Goal: Task Accomplishment & Management: Manage account settings

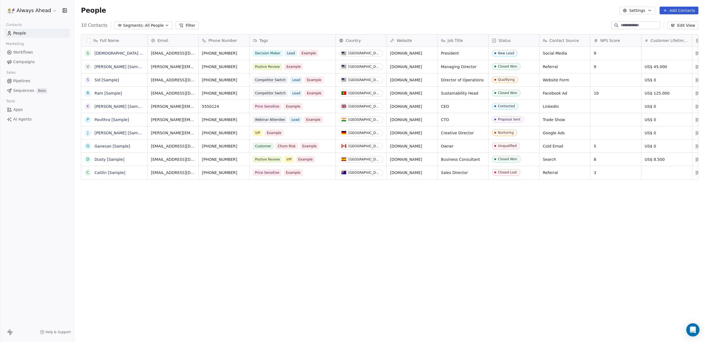
scroll to position [301, 631]
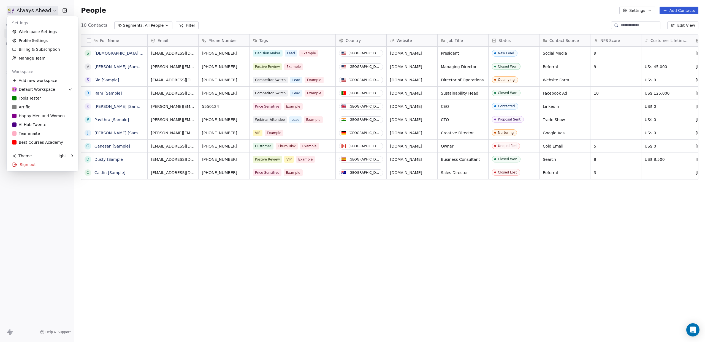
click at [50, 12] on html "Always Ahead Contacts People Marketing Workflows Campaigns Sales Pipelines Sequ…" at bounding box center [352, 171] width 705 height 342
click at [31, 142] on div "B Best Courses Academy" at bounding box center [37, 142] width 51 height 6
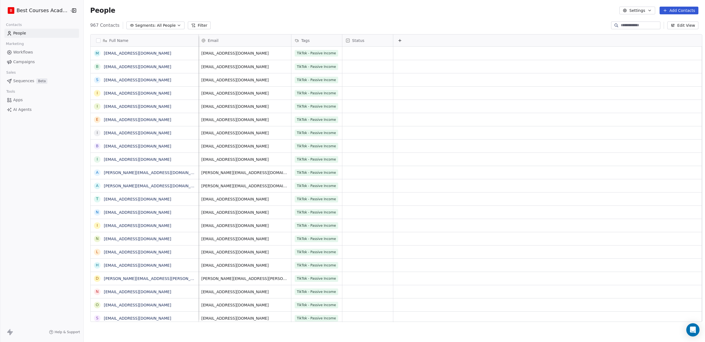
click at [74, 11] on icon "button" at bounding box center [74, 10] width 1 height 1
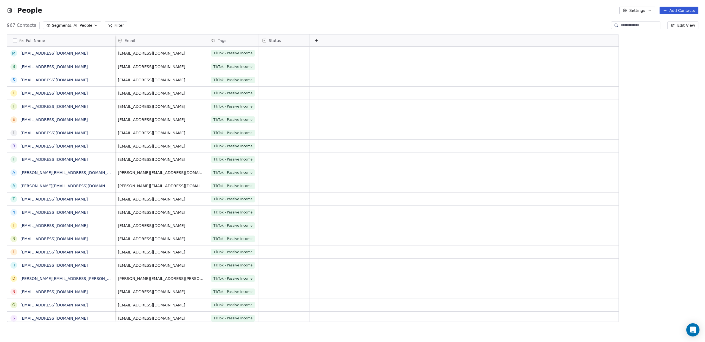
click at [7, 11] on icon "button" at bounding box center [10, 11] width 6 height 6
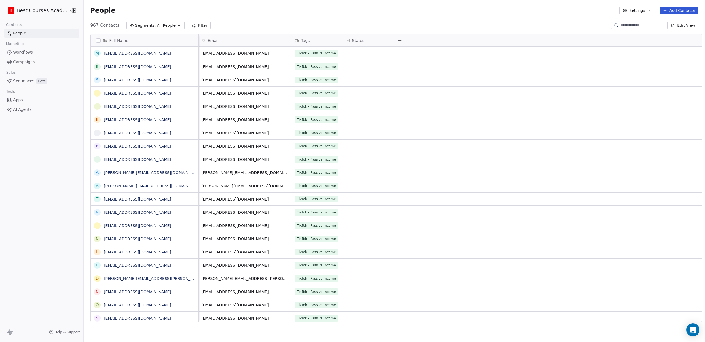
scroll to position [301, 625]
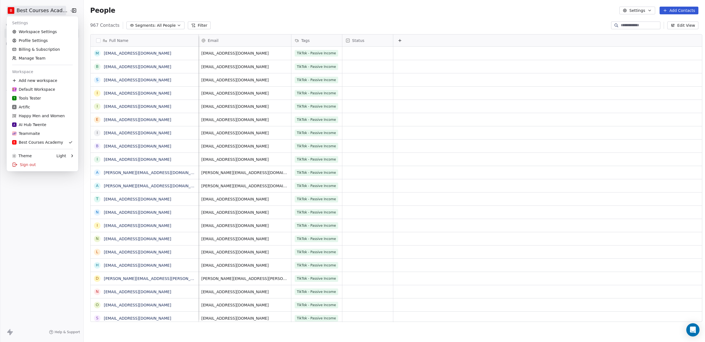
click at [62, 10] on html "B Best Courses Academy Contacts People Marketing Workflows Campaigns Sales Sequ…" at bounding box center [352, 171] width 705 height 342
click at [49, 31] on link "Workspace Settings" at bounding box center [42, 31] width 67 height 9
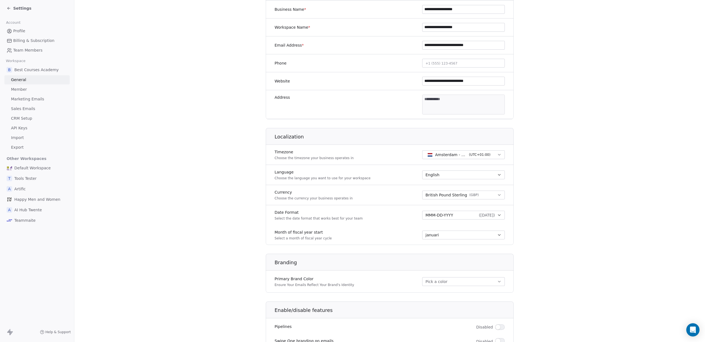
scroll to position [106, 0]
click at [25, 90] on span "Member" at bounding box center [19, 90] width 16 height 6
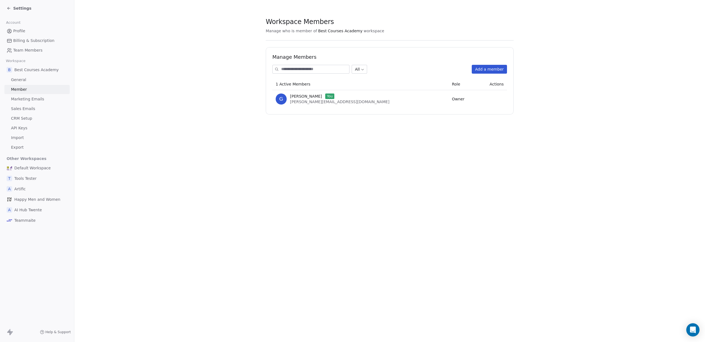
click at [29, 98] on span "Marketing Emails" at bounding box center [27, 99] width 33 height 6
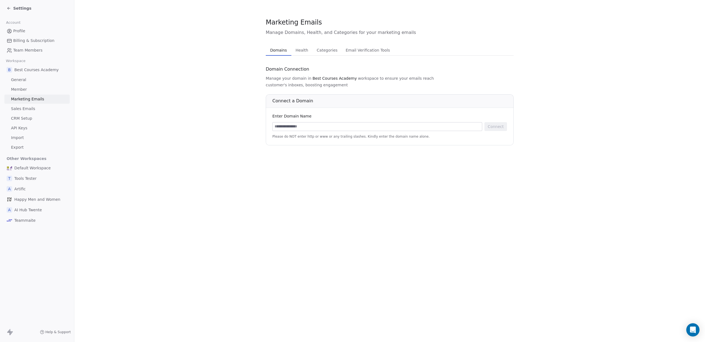
click at [276, 122] on input at bounding box center [377, 126] width 209 height 8
type input "**********"
click at [500, 122] on button "Connect" at bounding box center [496, 126] width 23 height 9
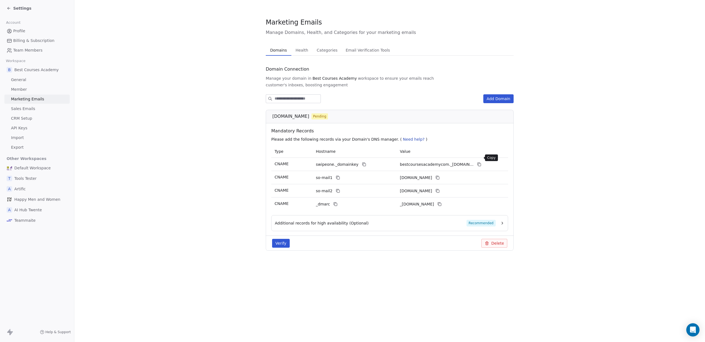
click at [479, 162] on icon at bounding box center [479, 164] width 4 height 4
click at [362, 162] on icon at bounding box center [364, 164] width 4 height 4
click at [480, 162] on icon at bounding box center [479, 164] width 4 height 4
click at [337, 175] on icon at bounding box center [338, 177] width 4 height 4
click at [440, 175] on icon at bounding box center [438, 177] width 4 height 4
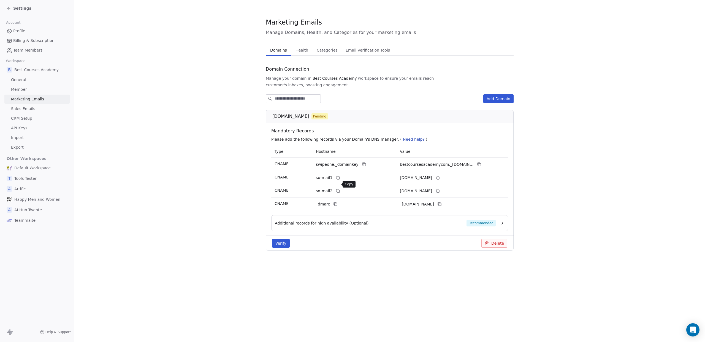
click at [339, 190] on icon at bounding box center [338, 191] width 2 height 2
click at [440, 188] on icon at bounding box center [438, 190] width 4 height 4
click at [336, 203] on icon at bounding box center [336, 204] width 2 height 2
click at [442, 202] on icon at bounding box center [440, 204] width 4 height 4
drag, startPoint x: 335, startPoint y: 196, endPoint x: 323, endPoint y: 201, distance: 12.3
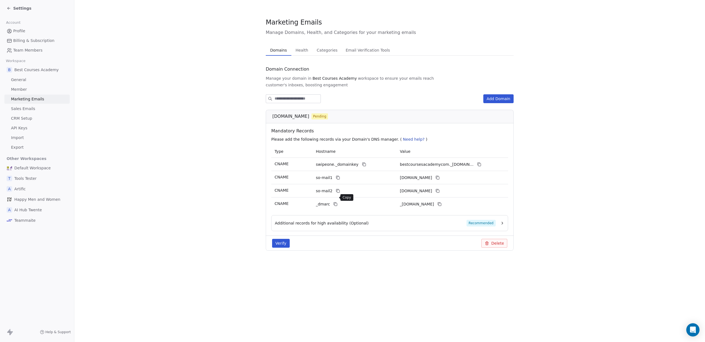
click at [335, 202] on icon at bounding box center [335, 204] width 4 height 4
click at [442, 202] on icon at bounding box center [440, 204] width 4 height 4
click at [282, 239] on button "Verify" at bounding box center [281, 243] width 18 height 9
click at [502, 222] on icon "button" at bounding box center [502, 223] width 1 height 2
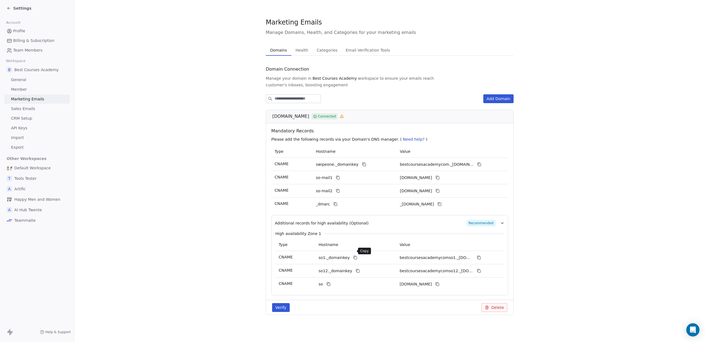
click at [355, 257] on icon at bounding box center [356, 258] width 2 height 2
click at [480, 255] on icon at bounding box center [479, 257] width 4 height 4
click at [356, 268] on icon at bounding box center [358, 270] width 4 height 4
click at [480, 268] on icon at bounding box center [479, 270] width 4 height 4
click at [328, 283] on icon at bounding box center [329, 284] width 2 height 2
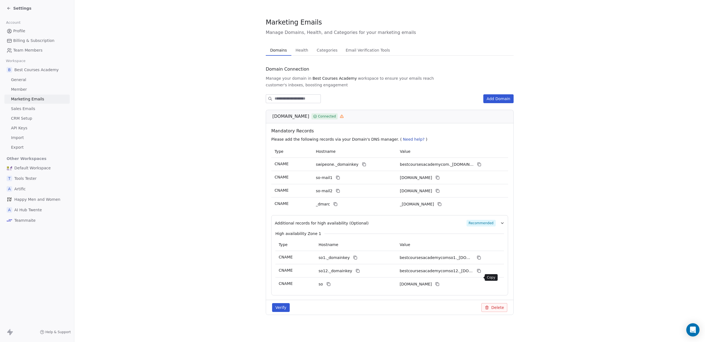
click at [439, 283] on icon at bounding box center [438, 284] width 2 height 2
click at [280, 303] on button "Verify" at bounding box center [281, 307] width 18 height 9
click at [342, 116] on icon at bounding box center [342, 116] width 0 height 0
click at [301, 49] on span "Health" at bounding box center [301, 50] width 17 height 8
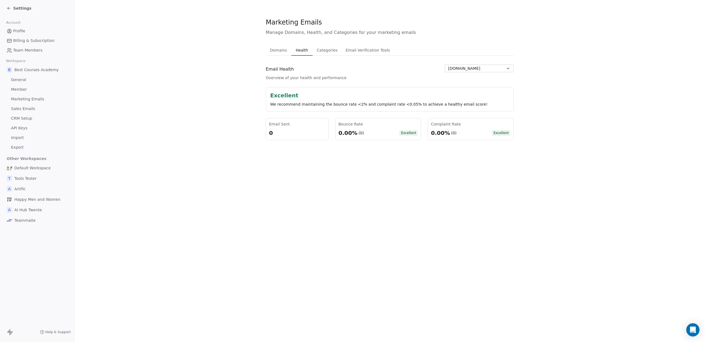
click at [317, 48] on span "Categories" at bounding box center [327, 50] width 25 height 8
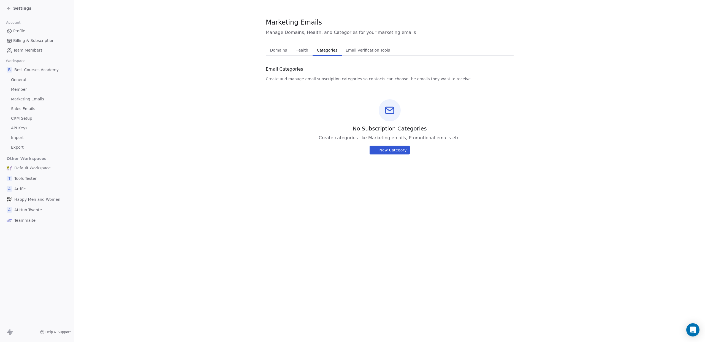
click at [368, 52] on span "Email Verification Tools" at bounding box center [368, 50] width 49 height 8
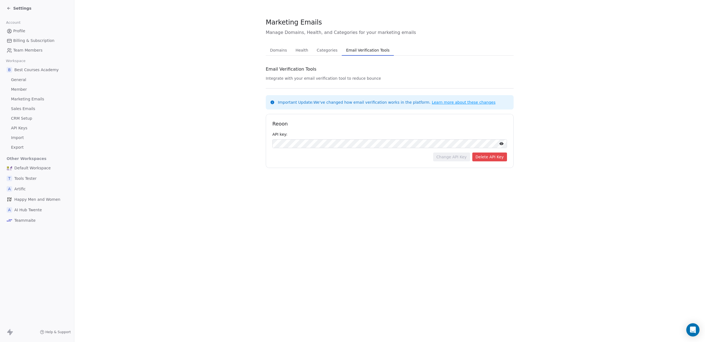
click at [273, 52] on span "Domains" at bounding box center [278, 50] width 21 height 8
